Goal: Information Seeking & Learning: Understand process/instructions

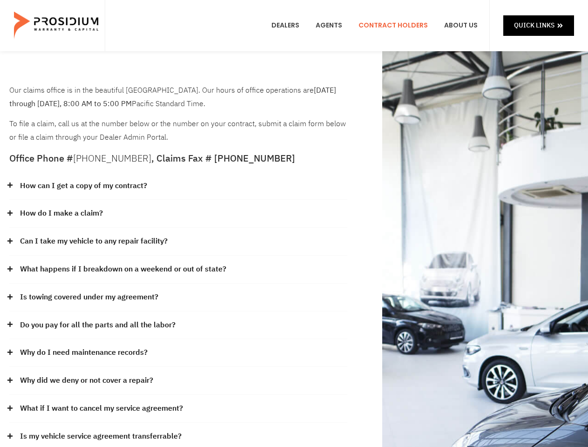
click at [294, 223] on div "How do I make a claim?" at bounding box center [178, 214] width 338 height 28
click at [178, 186] on div "How can I get a copy of my contract?" at bounding box center [178, 186] width 338 height 28
click at [83, 186] on link "How can I get a copy of my contract?" at bounding box center [83, 185] width 127 height 13
click at [178, 214] on div "How do I make a claim?" at bounding box center [178, 214] width 338 height 28
click at [61, 213] on link "How do I make a claim?" at bounding box center [61, 213] width 83 height 13
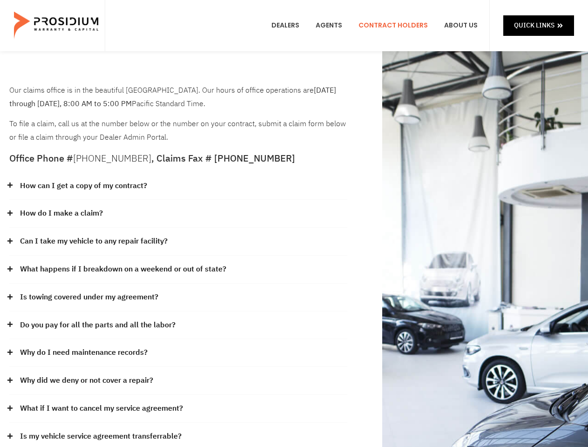
click at [178, 242] on div "Can I take my vehicle to any repair facility?" at bounding box center [178, 242] width 338 height 28
click at [94, 241] on link "Can I take my vehicle to any repair facility?" at bounding box center [94, 241] width 148 height 13
click at [178, 269] on link "What happens if I breakdown on a weekend or out of state?" at bounding box center [123, 268] width 206 height 13
click at [122, 269] on link "What happens if I breakdown on a weekend or out of state?" at bounding box center [123, 268] width 206 height 13
click at [178, 297] on div "Is towing covered under my agreement?" at bounding box center [178, 297] width 338 height 28
